Goal: Task Accomplishment & Management: Manage account settings

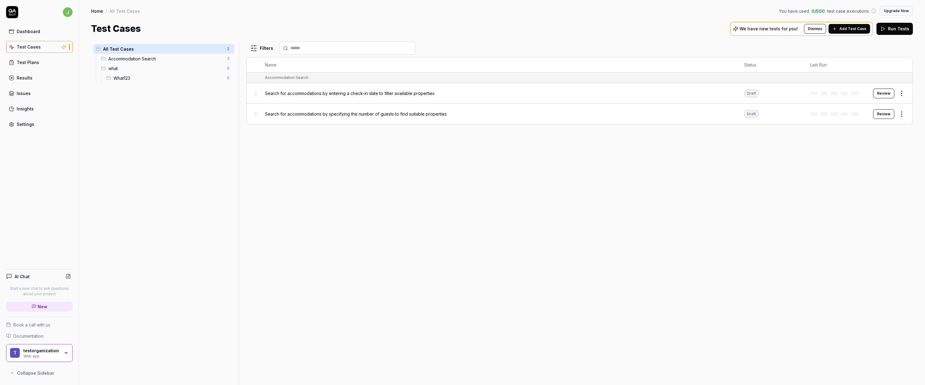
click at [44, 126] on link "Settings" at bounding box center [39, 124] width 66 height 12
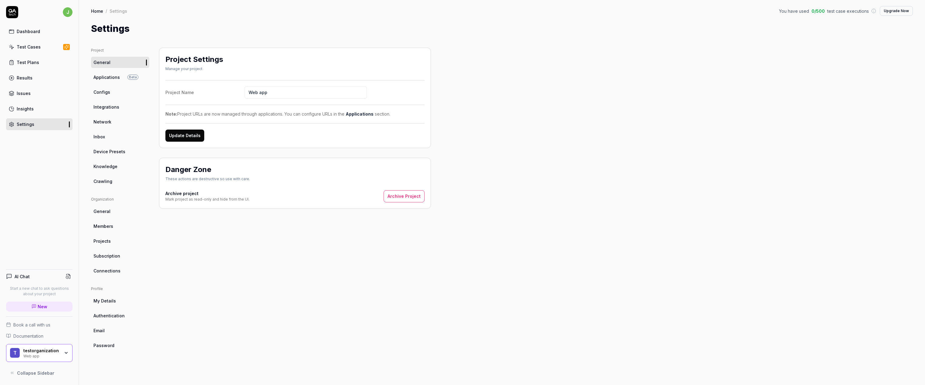
click at [125, 168] on link "Knowledge" at bounding box center [120, 166] width 58 height 11
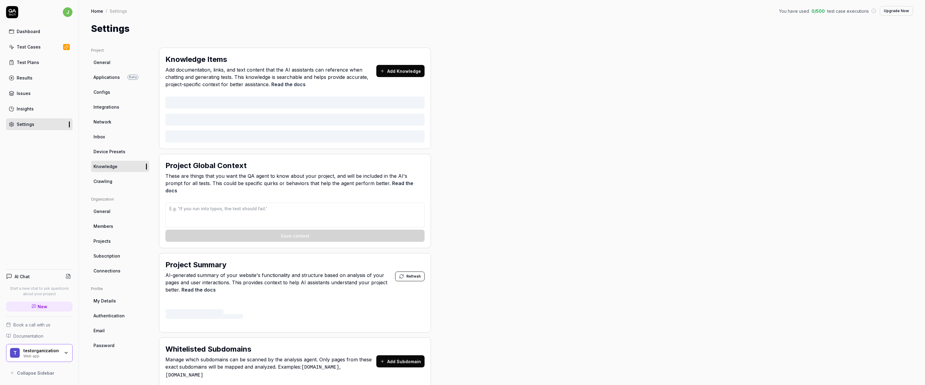
type textarea "*"
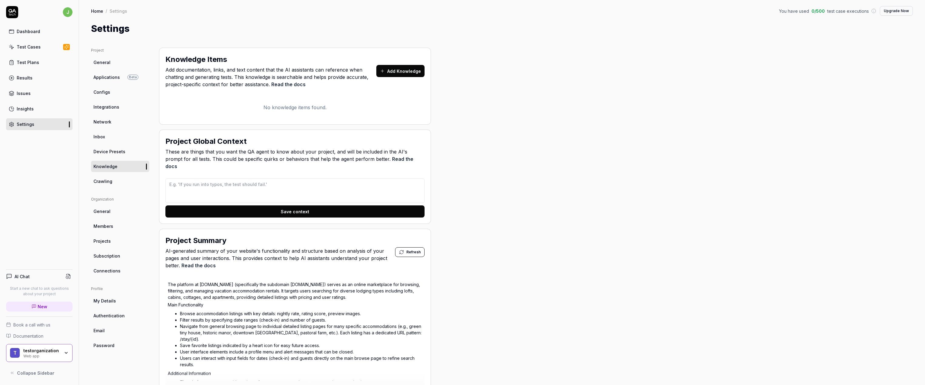
drag, startPoint x: 215, startPoint y: 148, endPoint x: 187, endPoint y: 143, distance: 28.4
click at [214, 148] on span "These are things that you want the QA agent to know about your project, and wil…" at bounding box center [294, 159] width 259 height 22
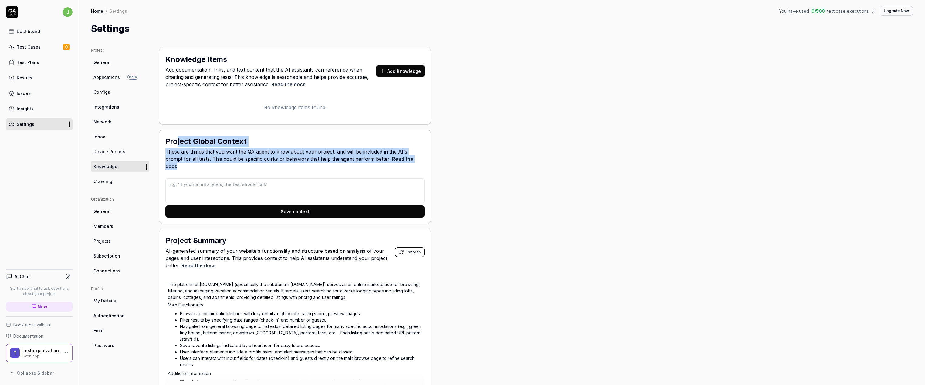
drag, startPoint x: 199, startPoint y: 143, endPoint x: 411, endPoint y: 163, distance: 213.3
click at [409, 164] on div "Project Global Context These are things that you want the QA agent to know abou…" at bounding box center [294, 154] width 259 height 36
click at [416, 163] on div "Project Global Context These are things that you want the QA agent to know abou…" at bounding box center [294, 154] width 259 height 36
drag, startPoint x: 416, startPoint y: 163, endPoint x: 214, endPoint y: 143, distance: 203.5
click at [222, 145] on div "Project Global Context These are things that you want the QA agent to know abou…" at bounding box center [294, 154] width 259 height 36
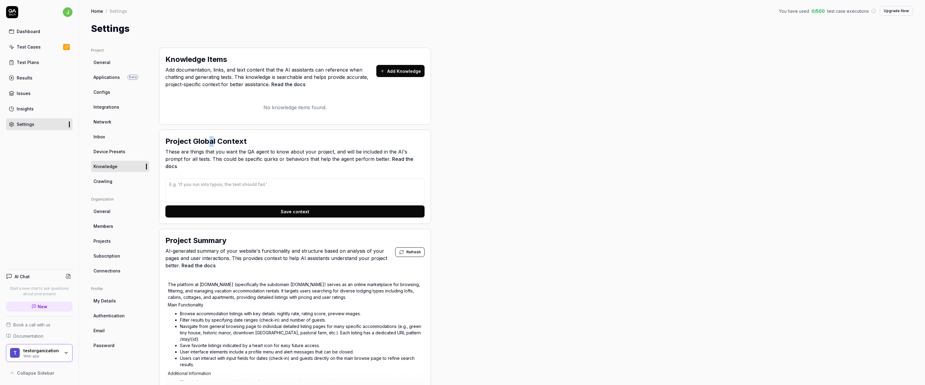
click at [210, 142] on h2 "Project Global Context" at bounding box center [205, 141] width 81 height 11
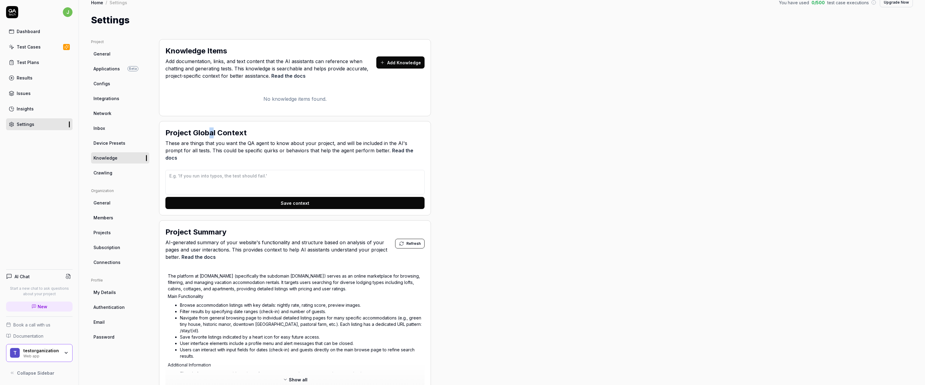
scroll to position [7, 0]
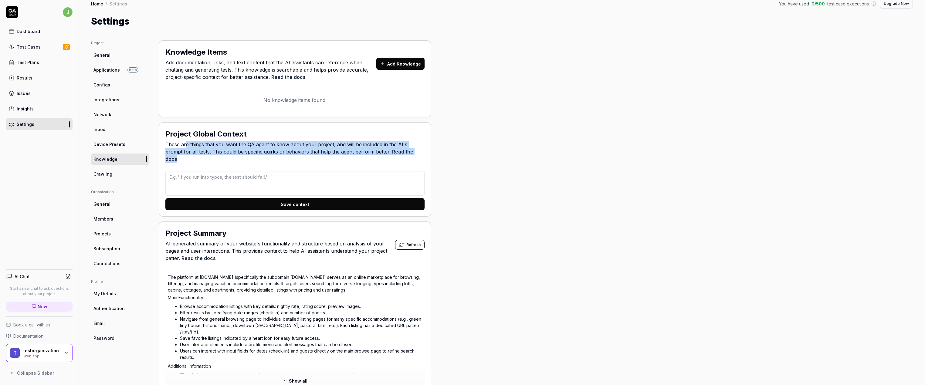
drag, startPoint x: 416, startPoint y: 152, endPoint x: 183, endPoint y: 144, distance: 233.1
click at [183, 144] on span "These are things that you want the QA agent to know about your project, and wil…" at bounding box center [294, 152] width 259 height 22
drag, startPoint x: 183, startPoint y: 144, endPoint x: 331, endPoint y: 162, distance: 148.5
click at [185, 144] on span "These are things that you want the QA agent to know about your project, and wil…" at bounding box center [294, 152] width 259 height 22
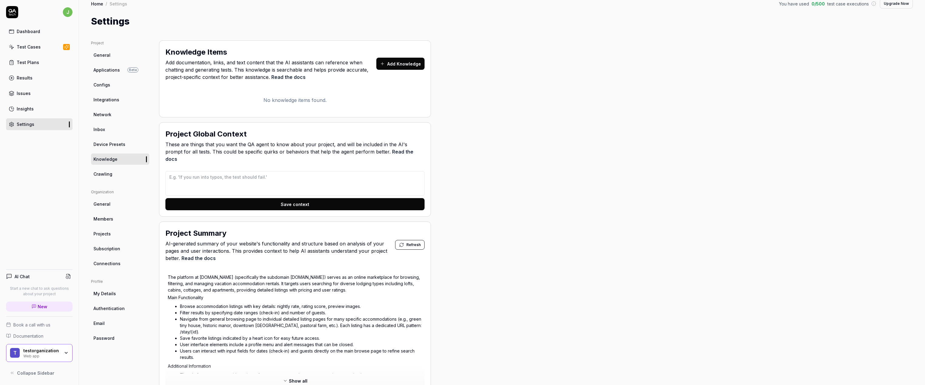
click at [456, 158] on div "Project General Applications Beta Configs Integrations Network Inbox Device Pre…" at bounding box center [501, 310] width 821 height 541
click at [480, 85] on div "Project General Applications Beta Configs Integrations Network Inbox Device Pre…" at bounding box center [501, 310] width 821 height 541
click at [472, 90] on div "Project General Applications Beta Configs Integrations Network Inbox Device Pre…" at bounding box center [501, 310] width 821 height 541
click at [391, 63] on button "Add Knowledge" at bounding box center [400, 64] width 48 height 12
click at [494, 153] on div "Project General Applications Beta Configs Integrations Network Inbox Device Pre…" at bounding box center [501, 310] width 821 height 541
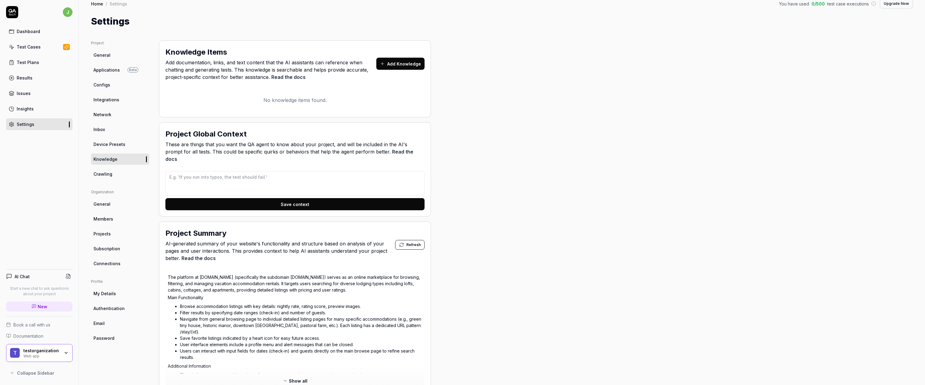
click at [124, 146] on link "Device Presets" at bounding box center [120, 144] width 58 height 11
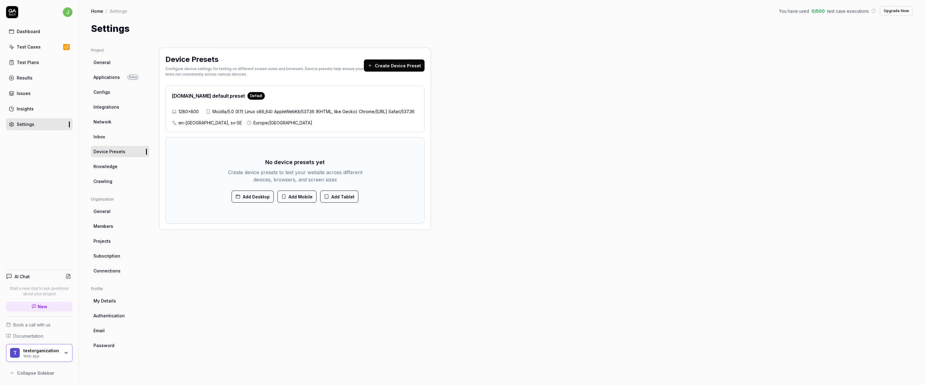
click at [504, 126] on div "Project General Applications Beta Configs Integrations Network Inbox Device Pre…" at bounding box center [501, 210] width 821 height 325
click at [441, 161] on div "Project General Applications Beta Configs Integrations Network Inbox Device Pre…" at bounding box center [501, 210] width 821 height 325
